Goal: Information Seeking & Learning: Learn about a topic

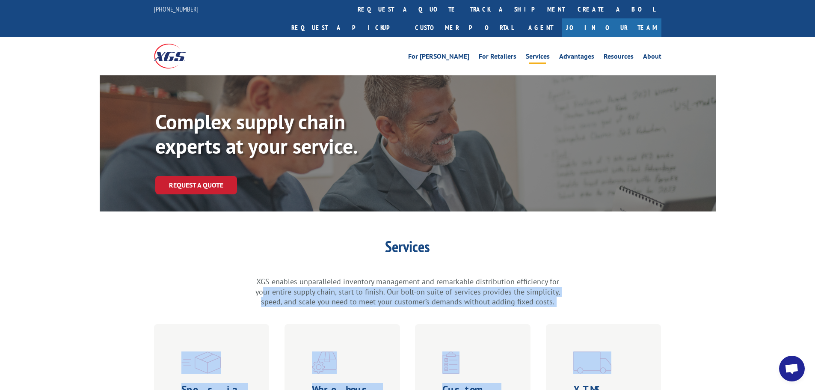
drag, startPoint x: 264, startPoint y: 271, endPoint x: 607, endPoint y: 289, distance: 342.9
click at [607, 289] on div "Services XGS enables unparalleled inventory management and remarkable distribut…" at bounding box center [407, 396] width 815 height 315
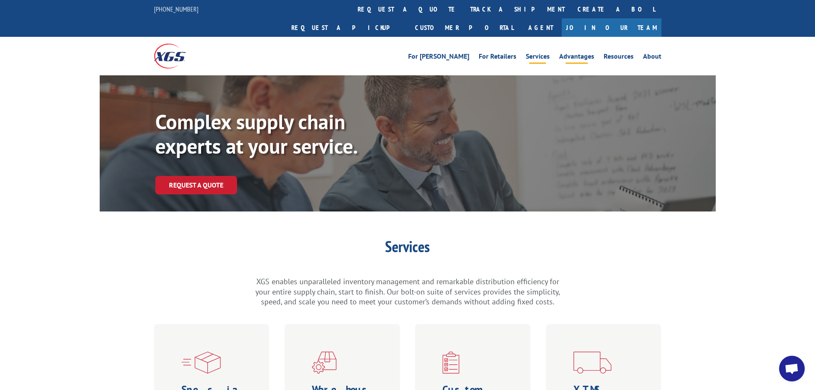
click at [574, 53] on link "Advantages" at bounding box center [576, 57] width 35 height 9
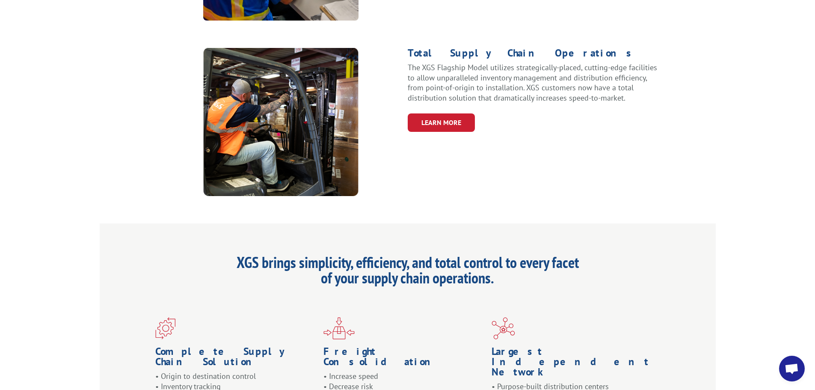
scroll to position [856, 0]
